Goal: Information Seeking & Learning: Learn about a topic

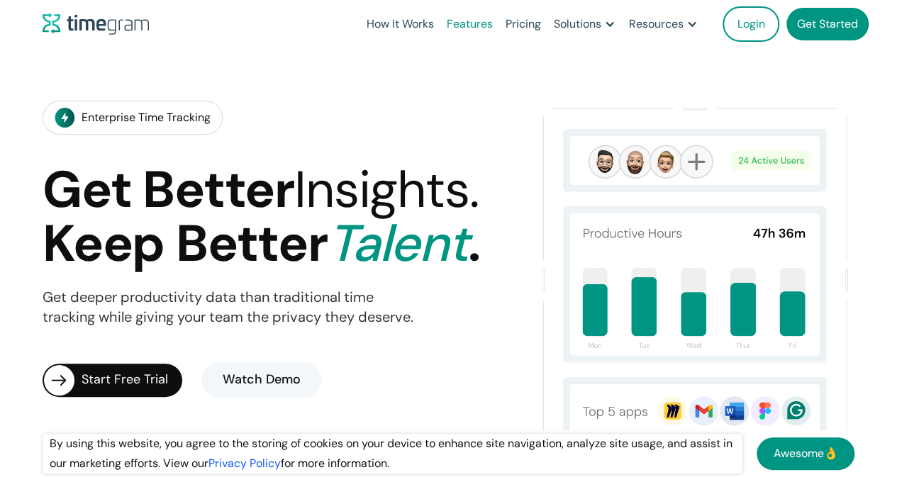
click at [476, 23] on link "Features" at bounding box center [469, 24] width 59 height 48
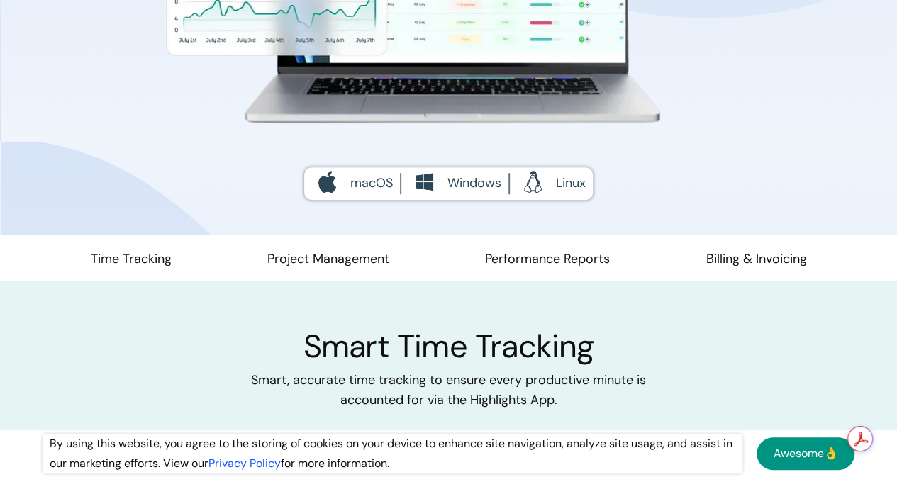
scroll to position [496, 0]
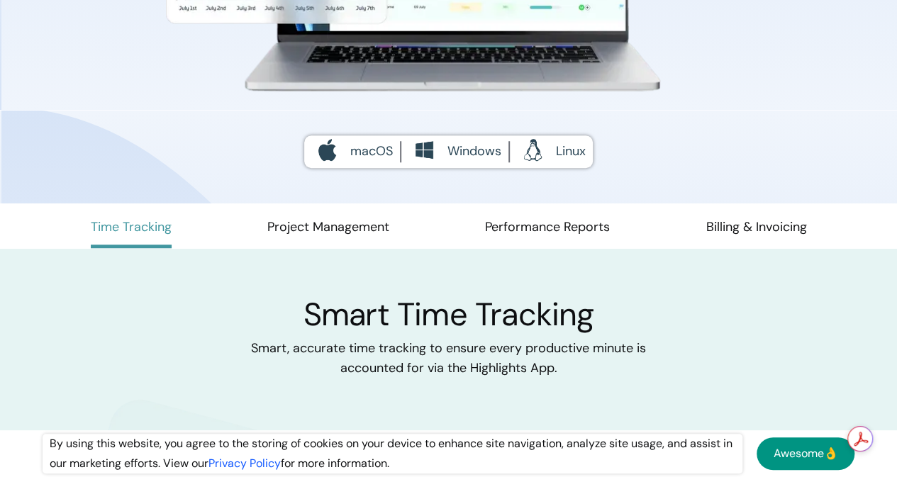
click at [172, 235] on link "Time Tracking" at bounding box center [131, 233] width 81 height 30
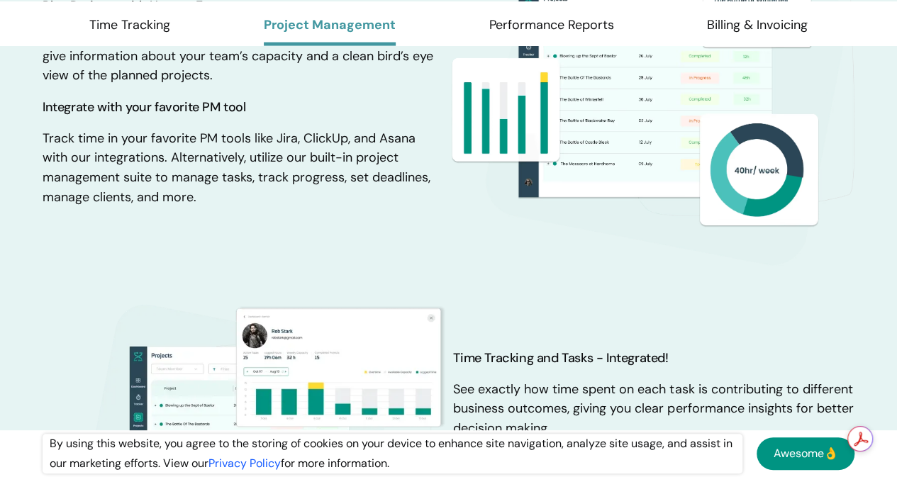
scroll to position [1525, 0]
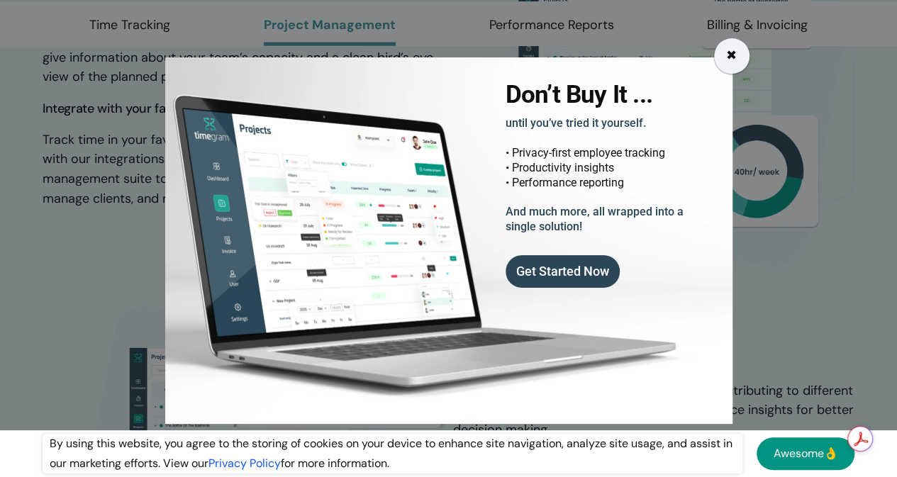
click at [737, 64] on div "✖" at bounding box center [731, 55] width 35 height 35
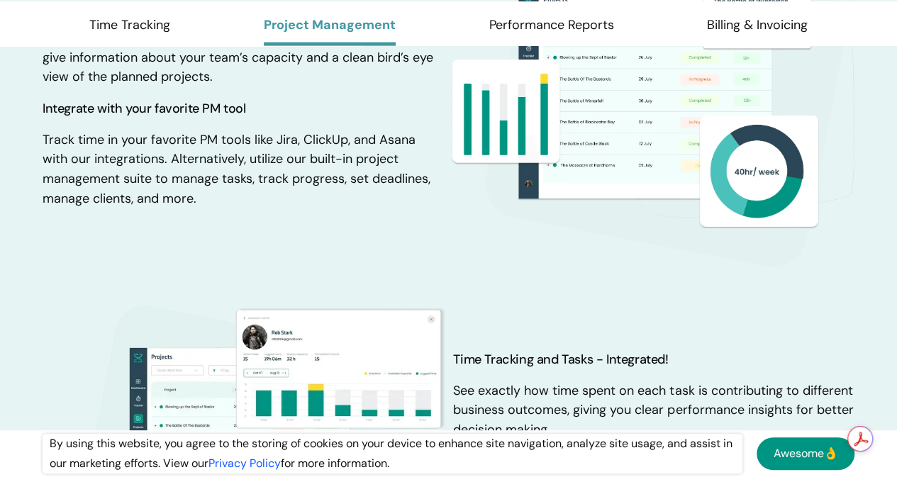
click at [617, 273] on img at bounding box center [652, 104] width 403 height 337
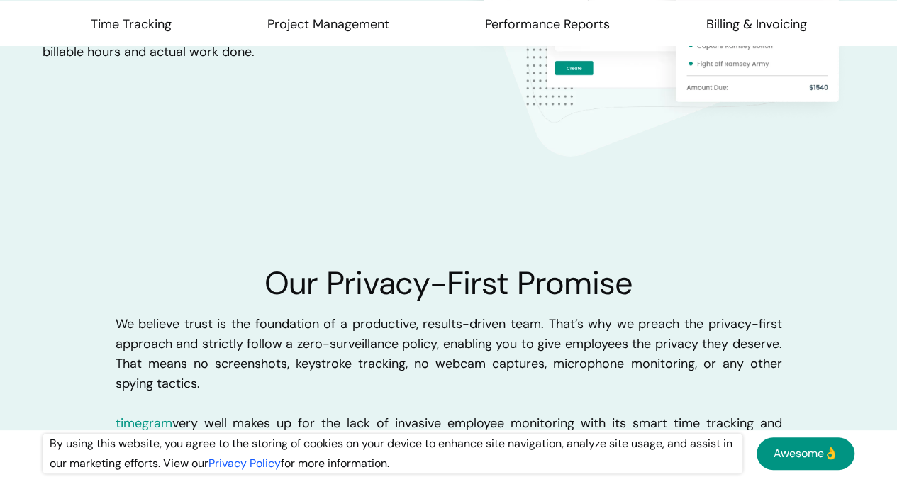
scroll to position [3155, 0]
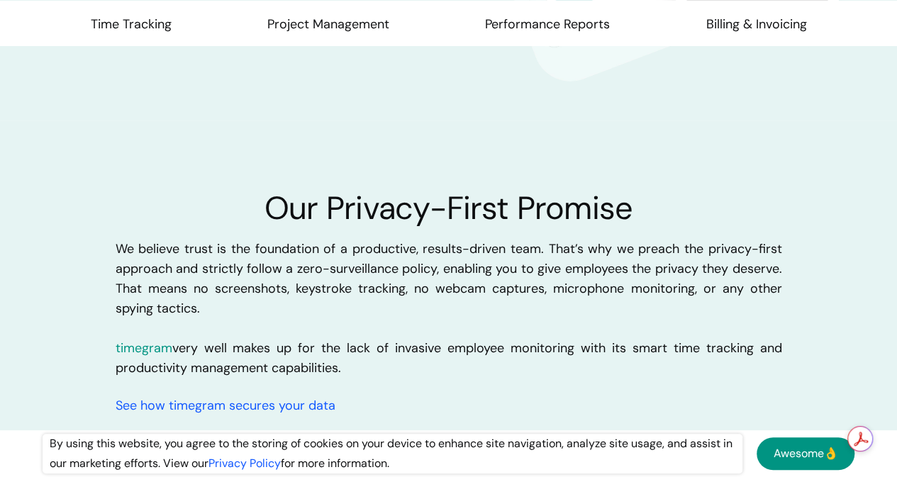
click at [404, 395] on div "Our Privacy-First Promise We believe trust is the foundation of a productive, r…" at bounding box center [449, 432] width 666 height 482
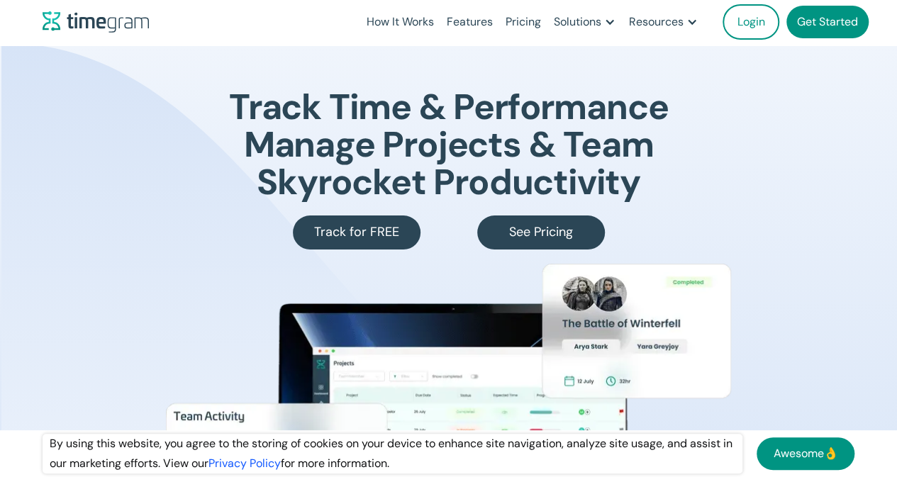
scroll to position [0, 0]
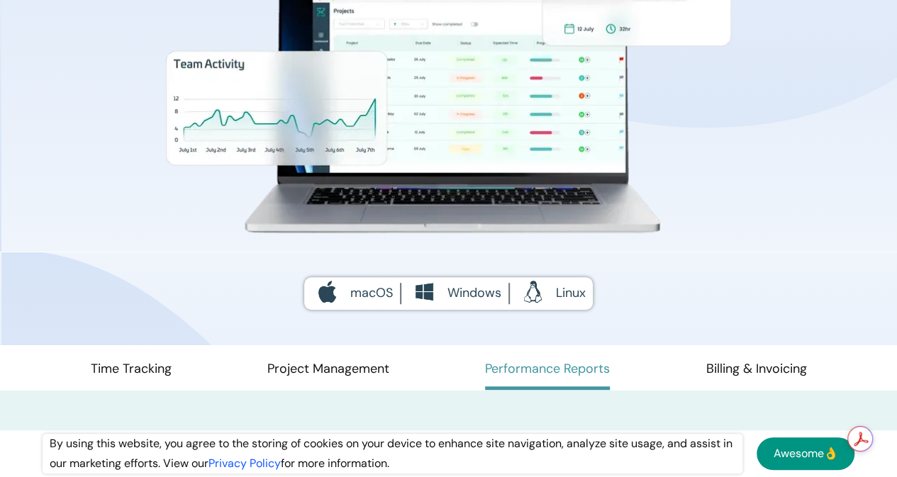
click at [525, 381] on link "Performance Reports" at bounding box center [547, 374] width 125 height 30
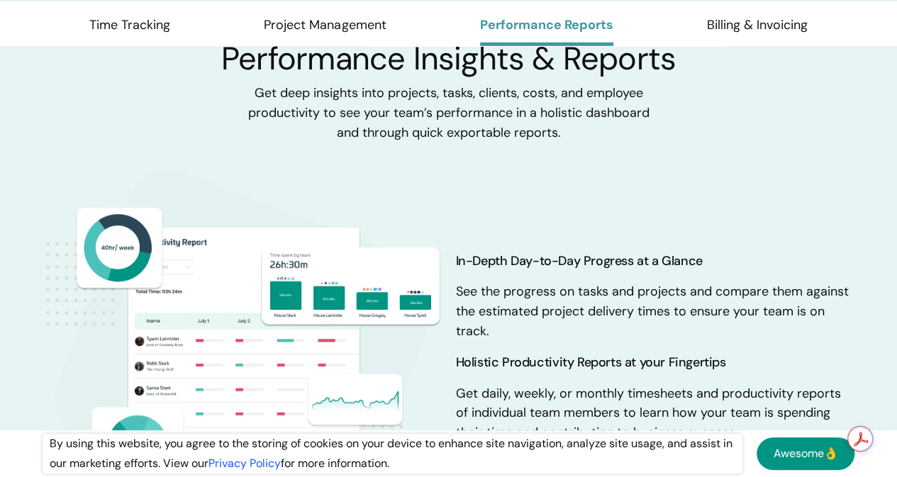
scroll to position [2296, 0]
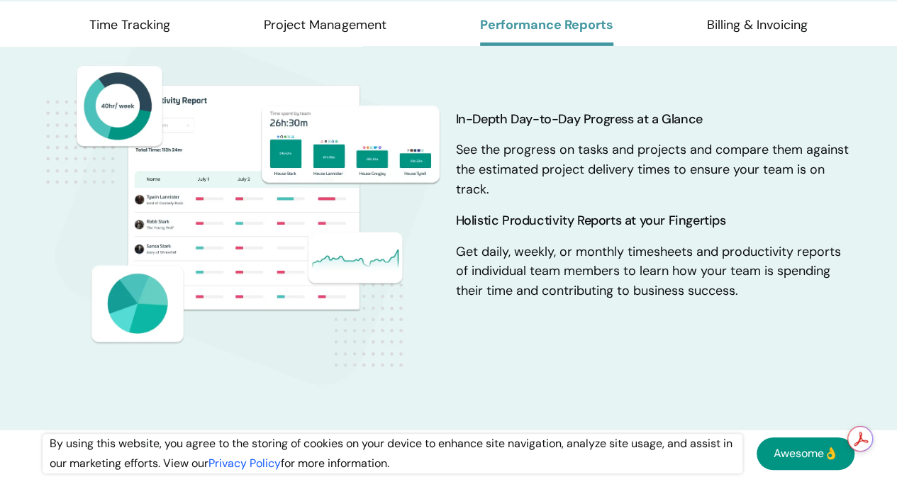
click at [221, 230] on img at bounding box center [246, 207] width 406 height 383
